Goal: Navigation & Orientation: Find specific page/section

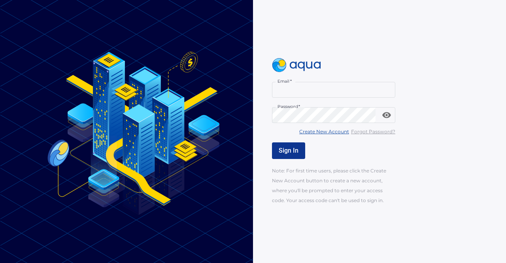
type input "**********"
click at [300, 147] on button "Sign In" at bounding box center [288, 150] width 33 height 17
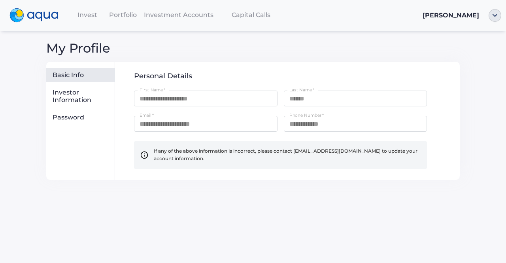
click at [112, 9] on div "Portfolio" at bounding box center [123, 15] width 36 height 16
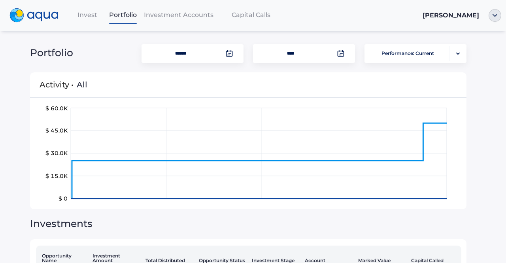
click at [112, 9] on div "Portfolio" at bounding box center [123, 15] width 36 height 16
